Goal: Navigation & Orientation: Find specific page/section

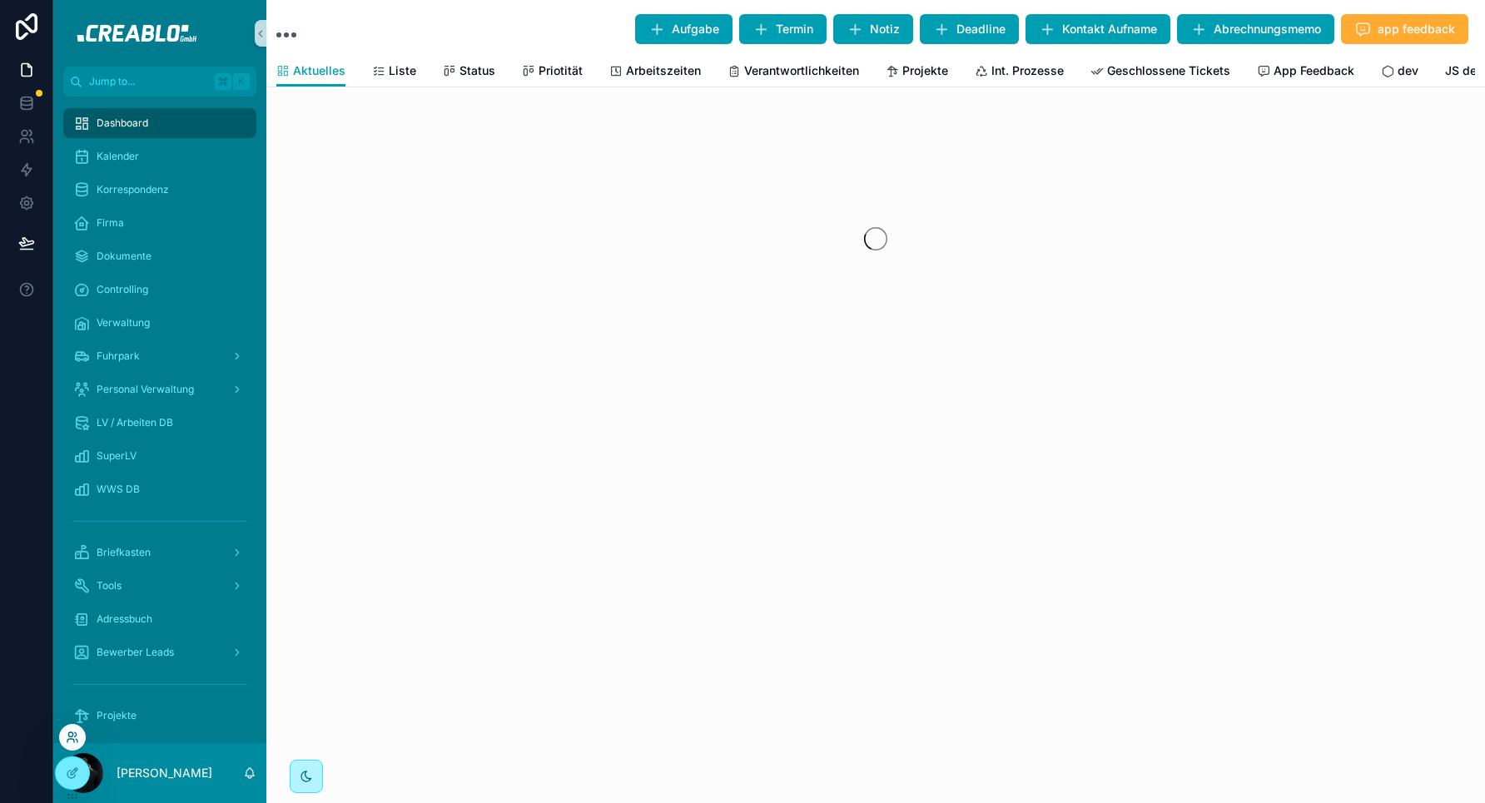
click at [75, 737] on icon at bounding box center [72, 737] width 13 height 13
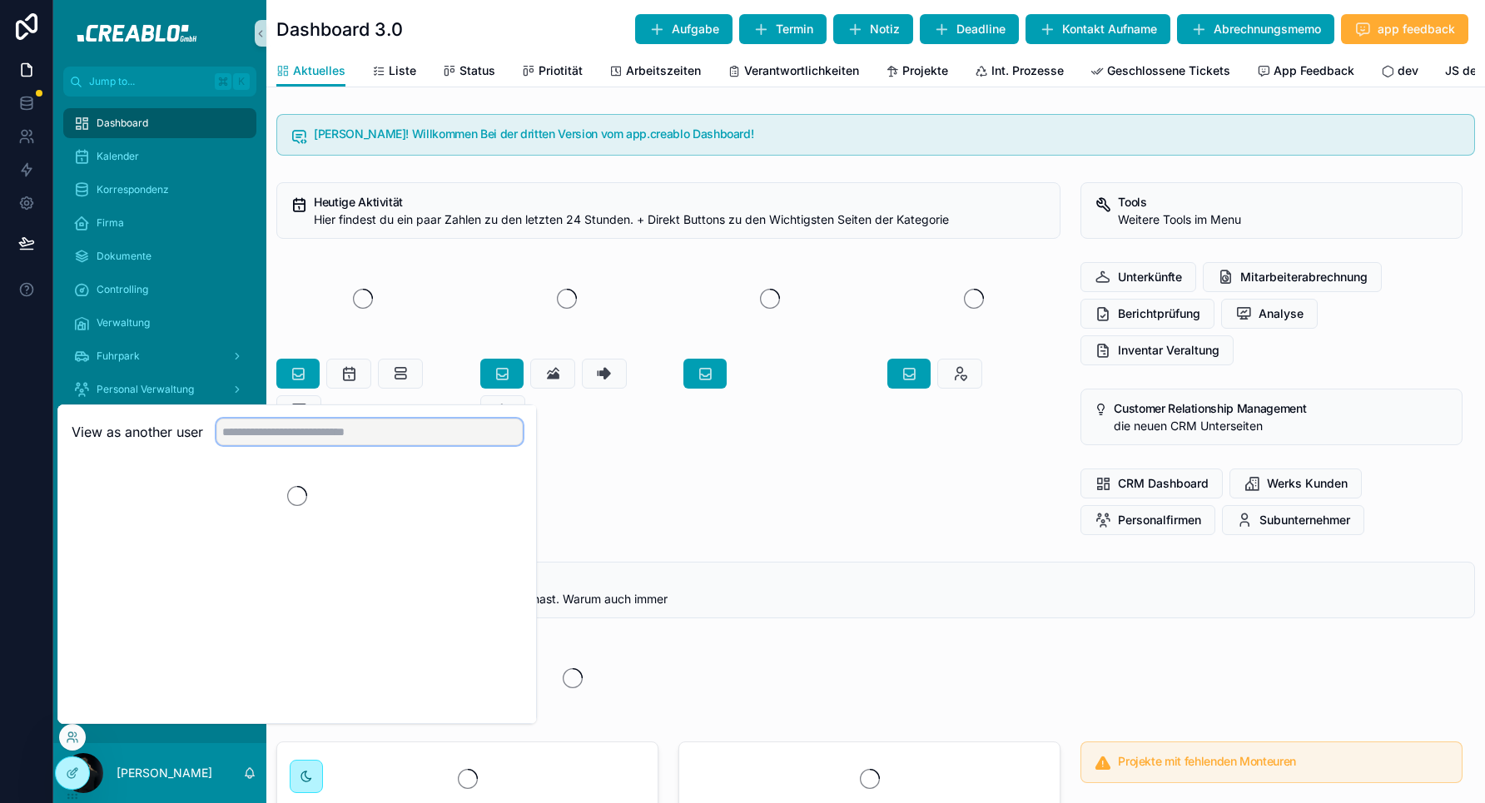
click at [300, 430] on input "text" at bounding box center [369, 432] width 306 height 27
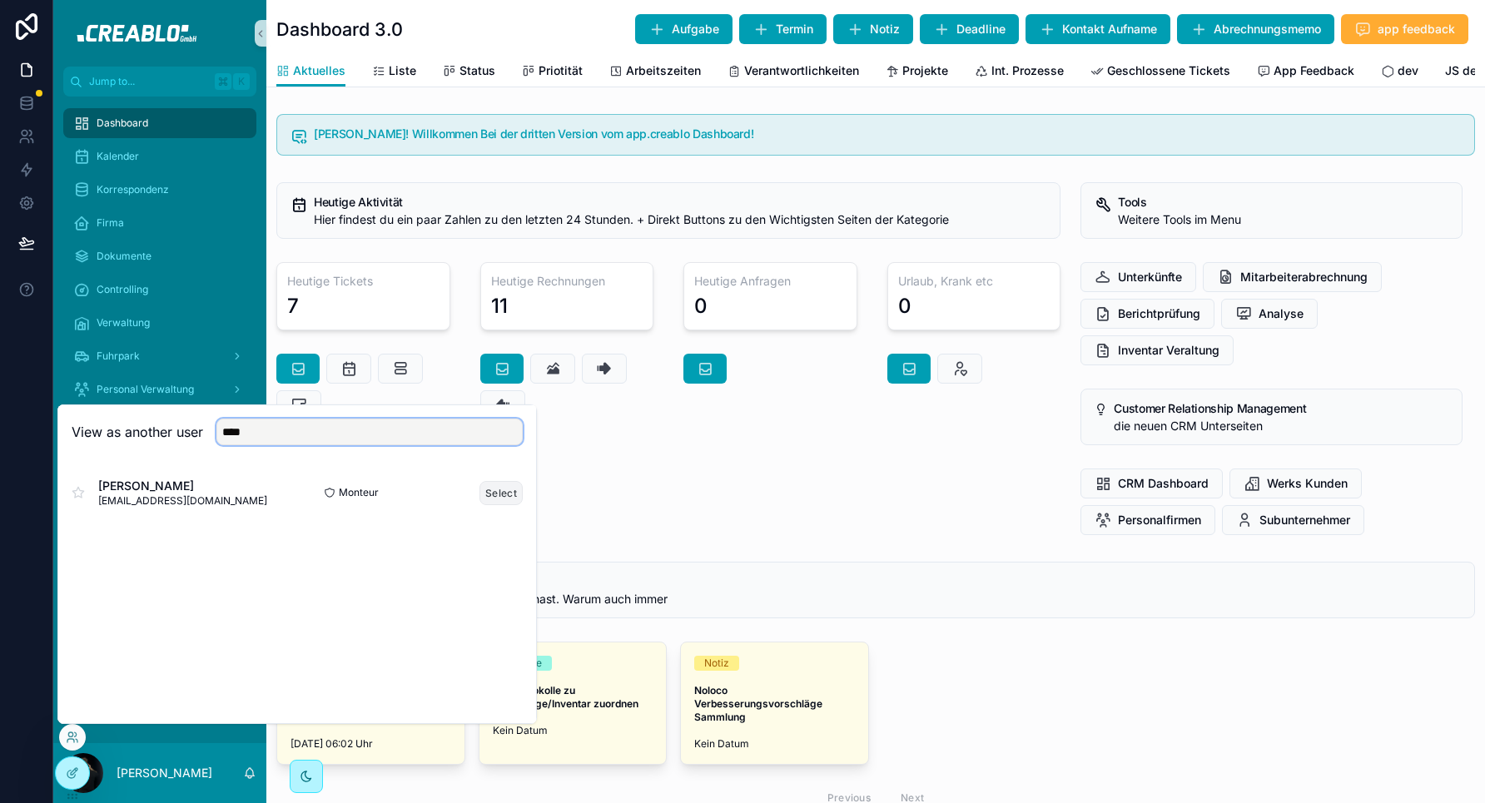
type input "****"
click at [511, 488] on button "Select" at bounding box center [500, 493] width 43 height 24
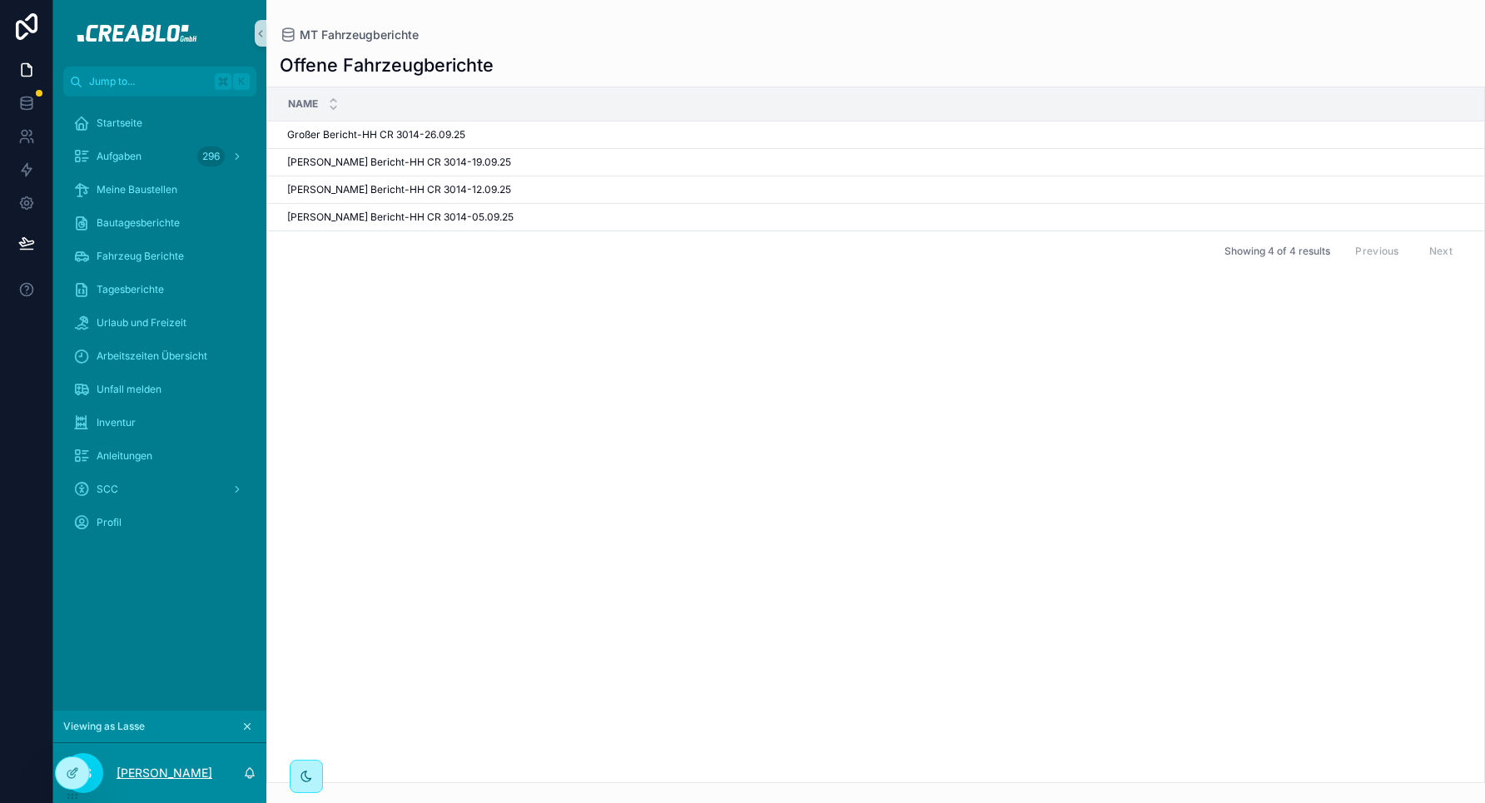
click at [149, 769] on p "[PERSON_NAME]" at bounding box center [165, 773] width 96 height 17
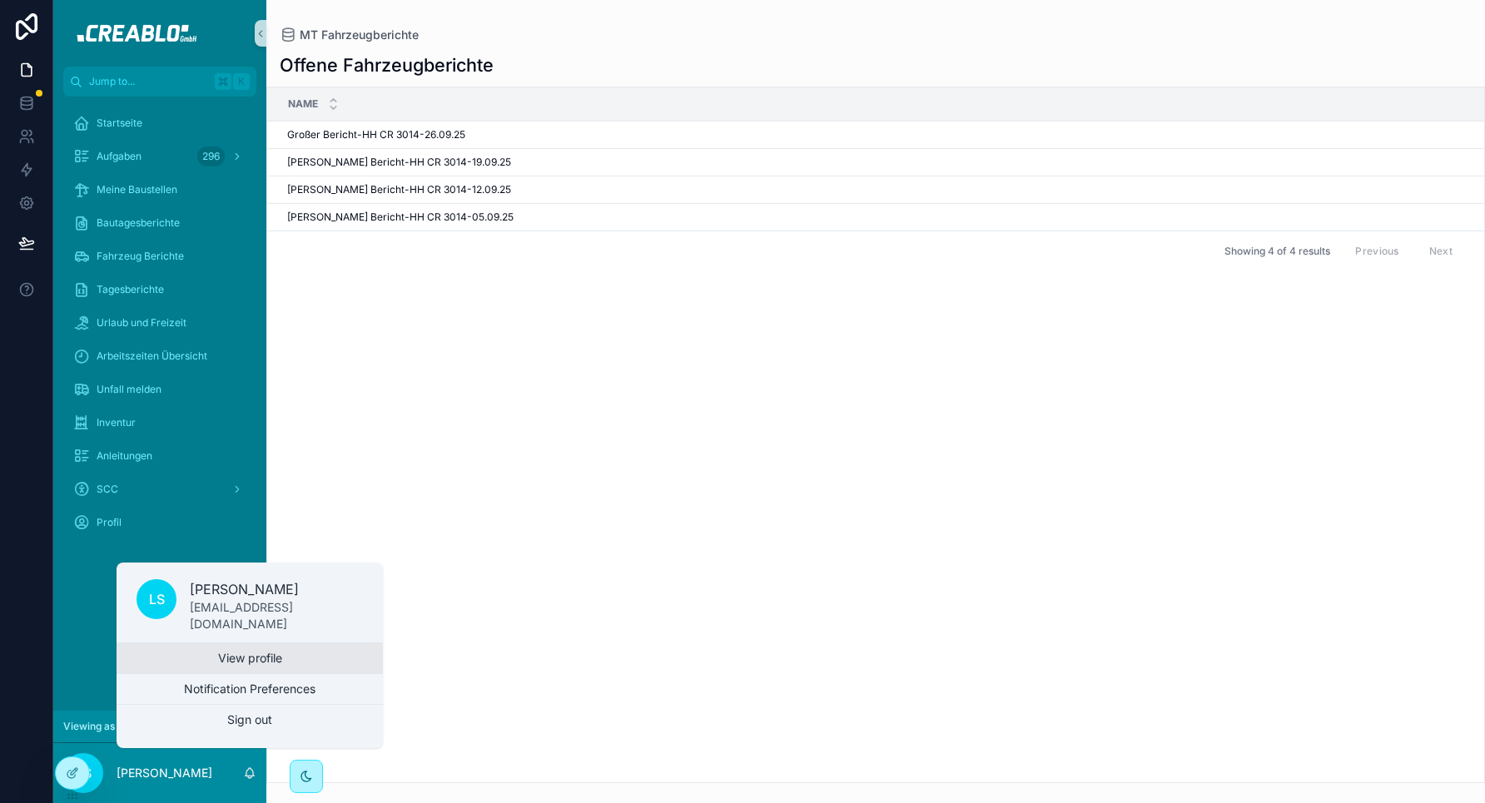
click at [193, 667] on link "View profile" at bounding box center [250, 658] width 266 height 30
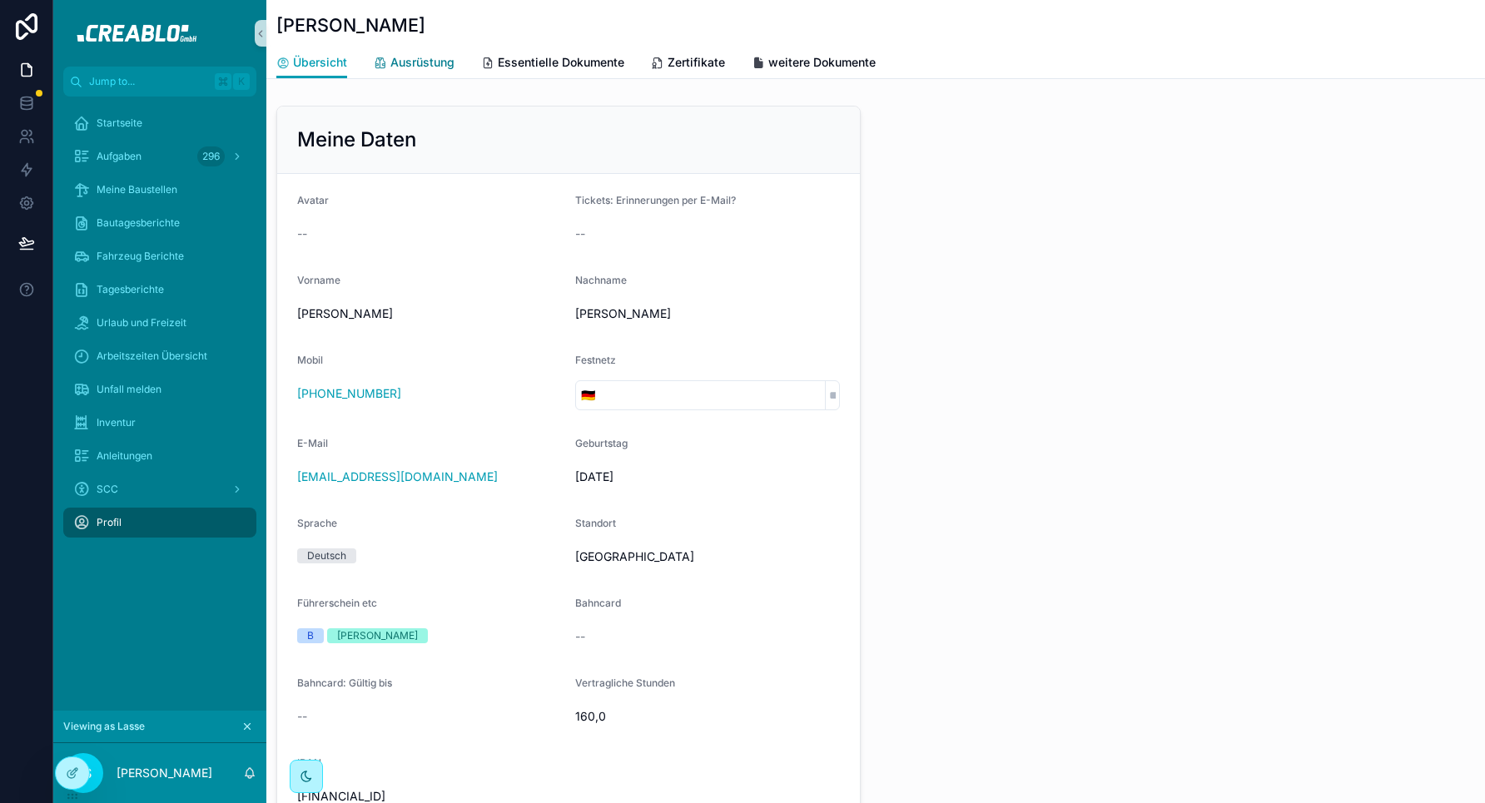
click at [430, 76] on link "Ausrüstung" at bounding box center [414, 63] width 81 height 33
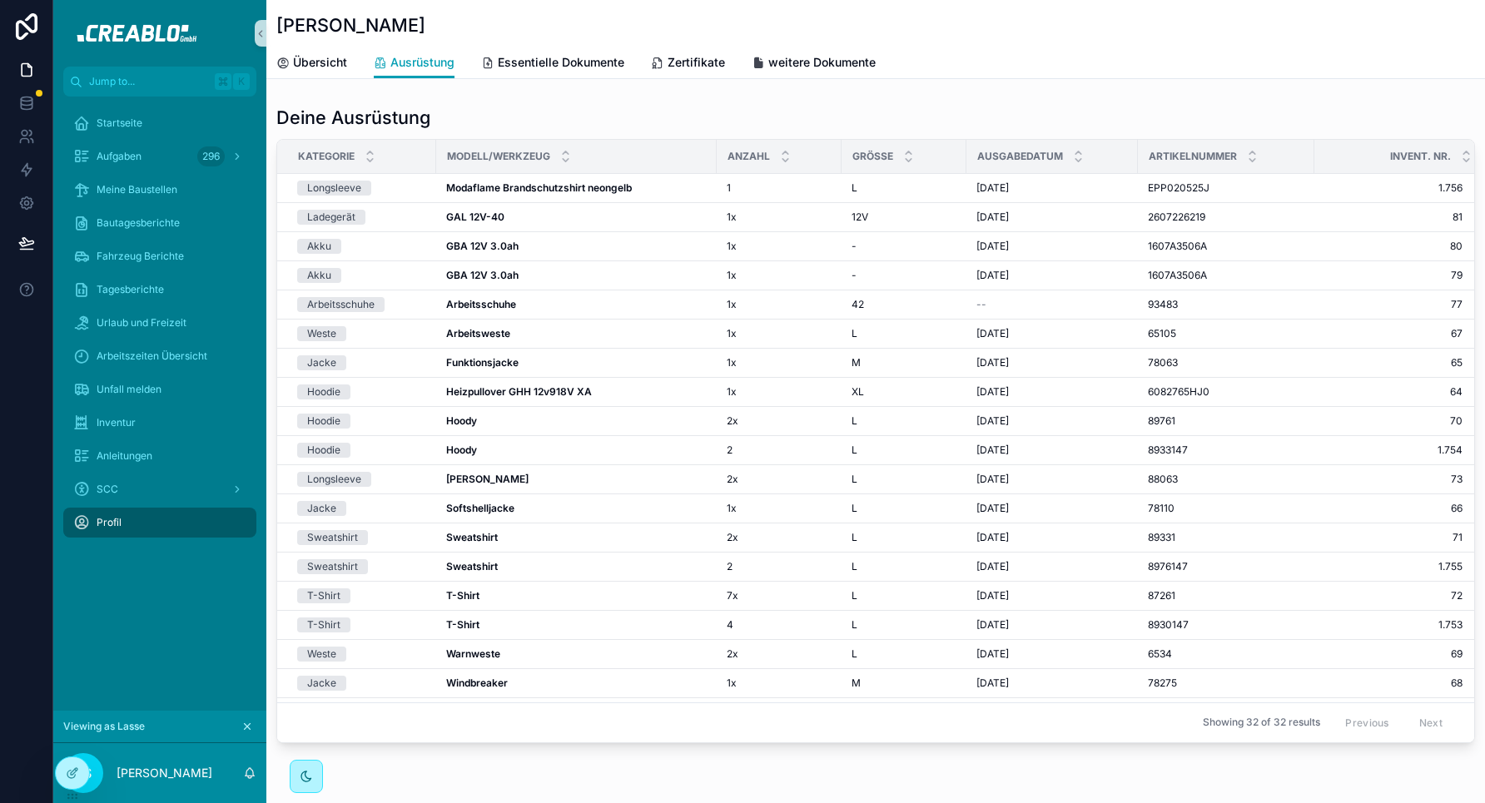
click at [250, 729] on icon "scrollable content" at bounding box center [248, 727] width 6 height 6
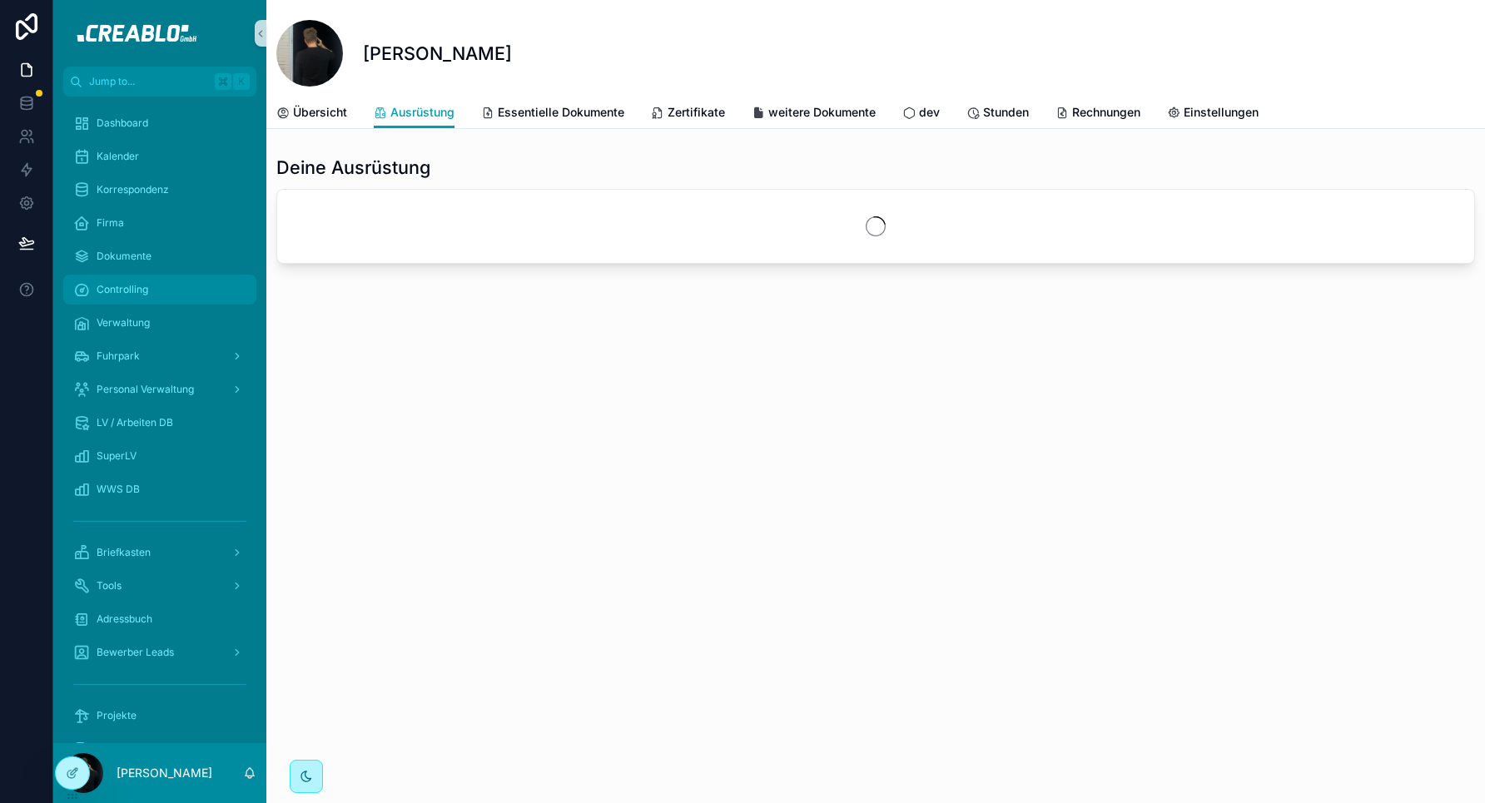
click at [149, 295] on div "Controlling" at bounding box center [159, 289] width 173 height 27
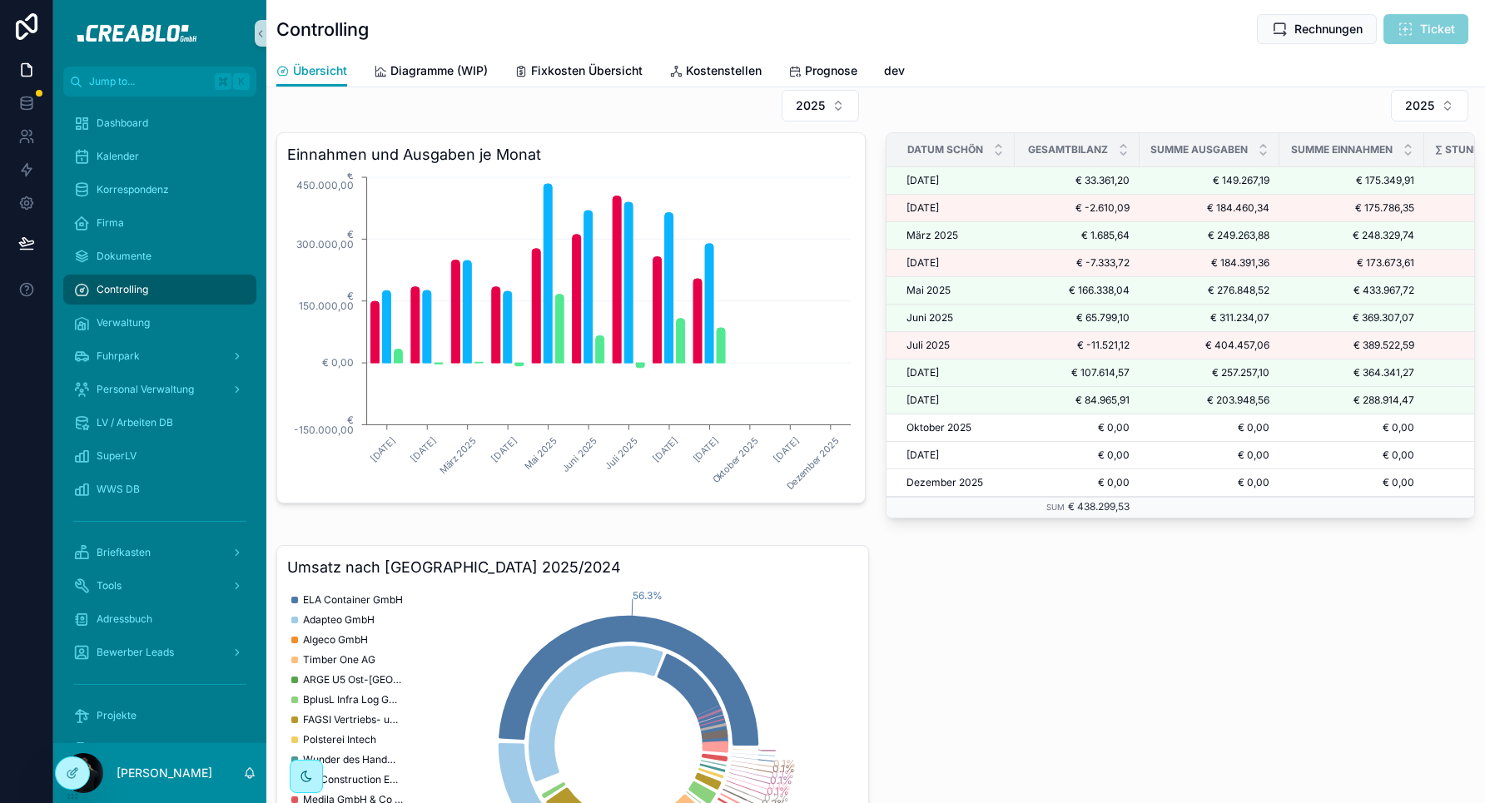
scroll to position [682, 0]
